Goal: Go to known website: Go to known website

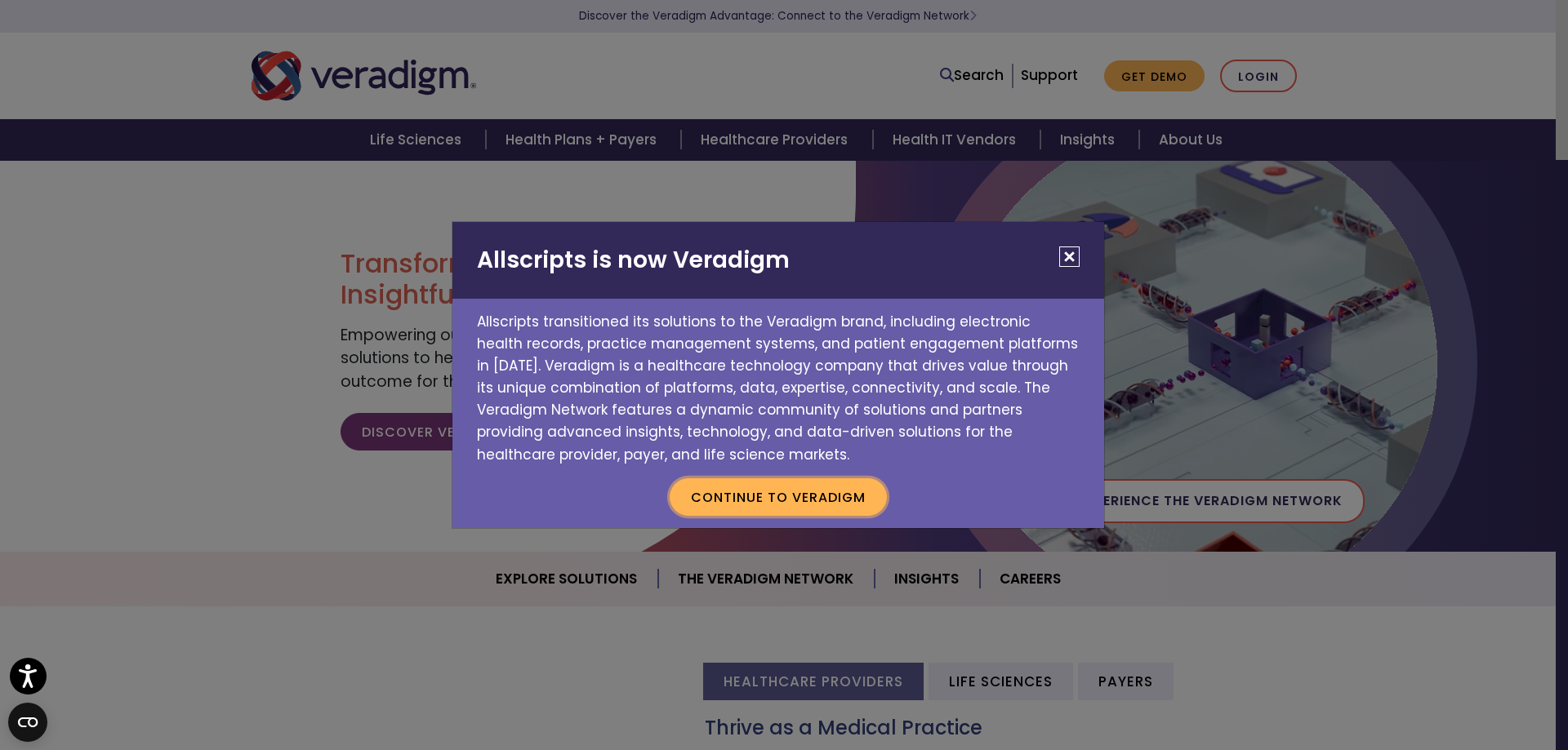
click at [814, 492] on button "Continue to Veradigm" at bounding box center [778, 497] width 217 height 38
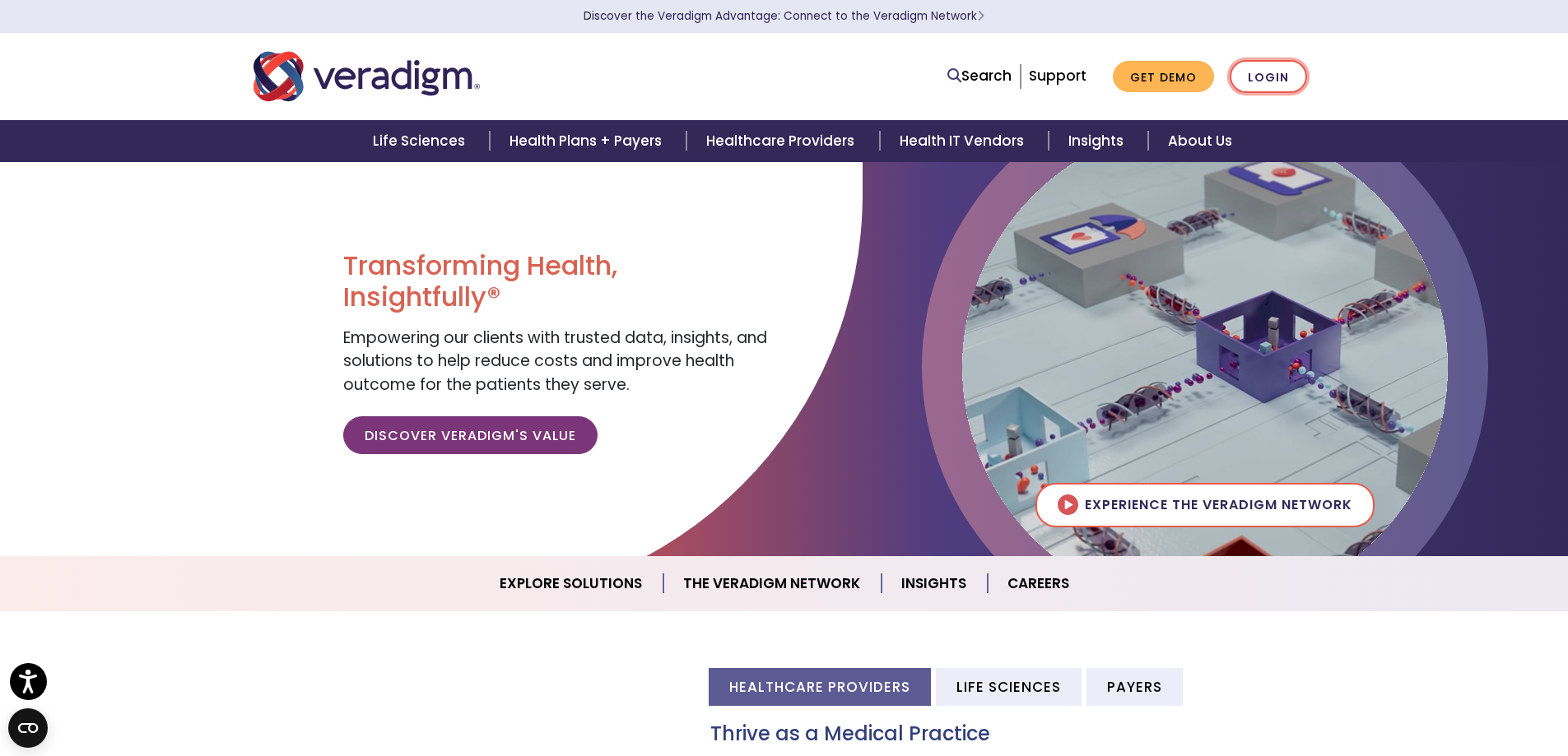
click at [1268, 78] on link "Login" at bounding box center [1267, 77] width 77 height 34
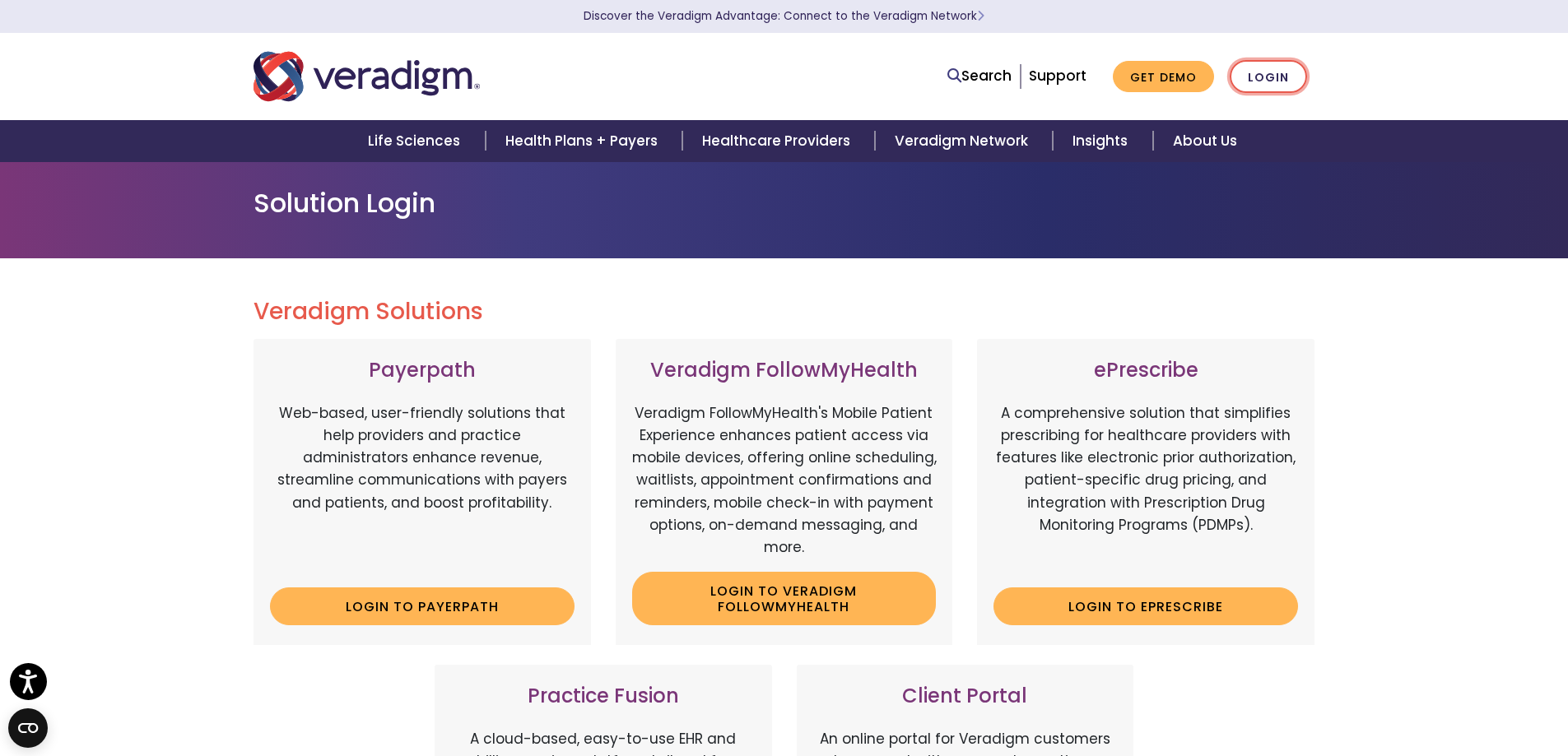
click at [1277, 67] on link "Login" at bounding box center [1267, 77] width 77 height 34
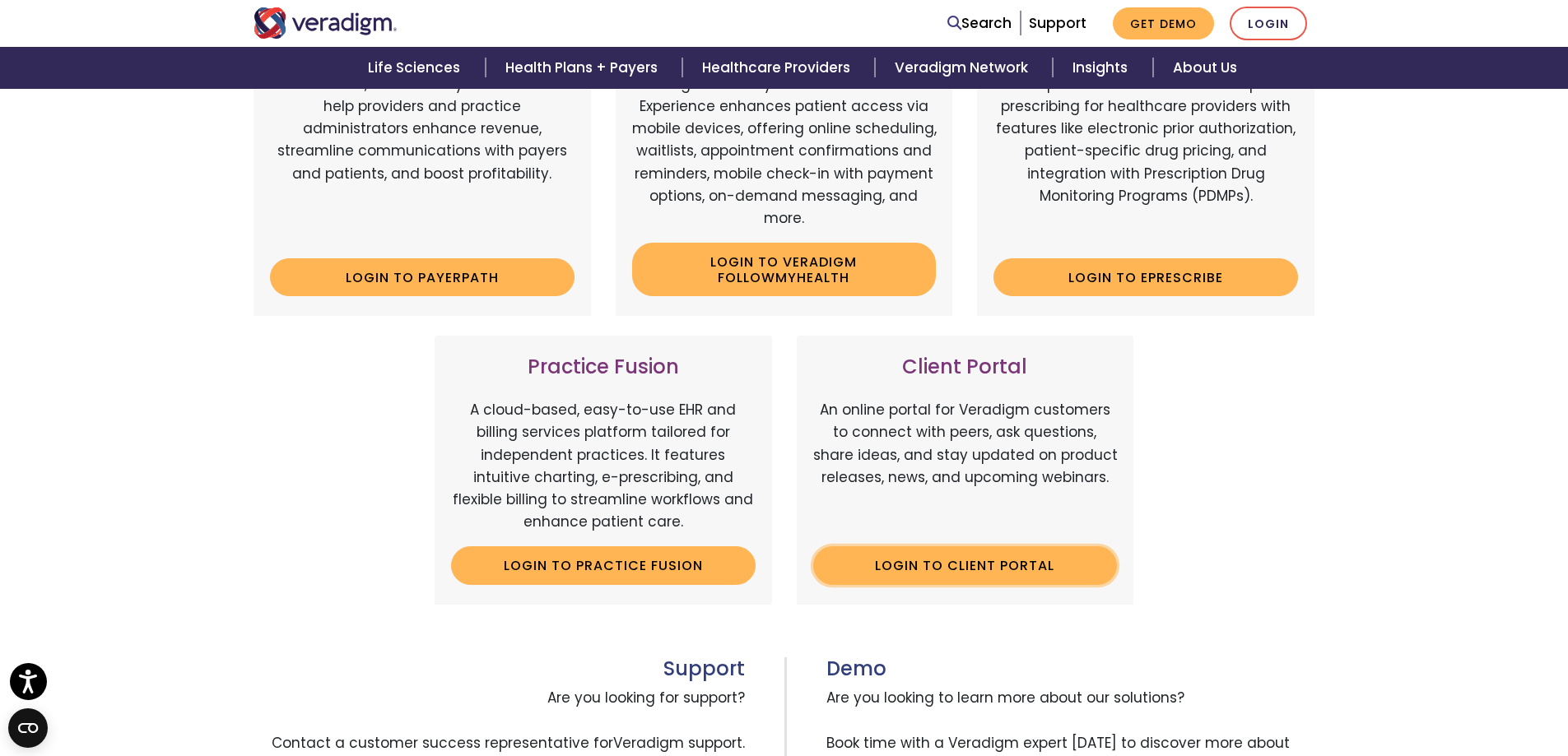
click at [970, 572] on link "Login to Client Portal" at bounding box center [965, 565] width 304 height 38
